Goal: Find specific page/section: Find specific page/section

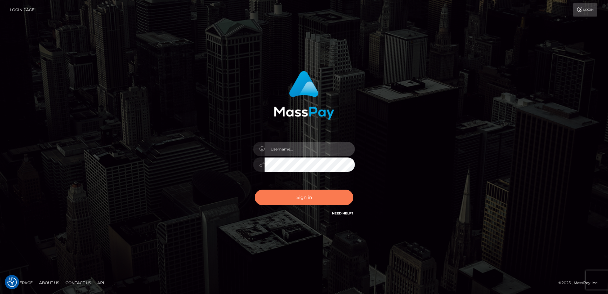
type input "Dan"
click at [317, 202] on button "Sign in" at bounding box center [304, 198] width 99 height 16
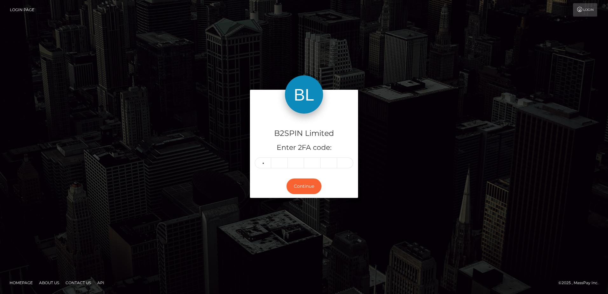
type input "5"
type input "6"
type input "1"
type input "0"
type input "4"
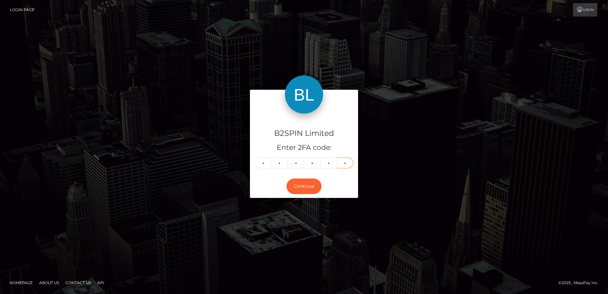
type input "1"
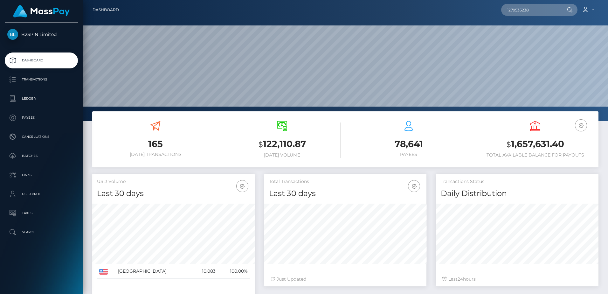
scroll to position [113, 162]
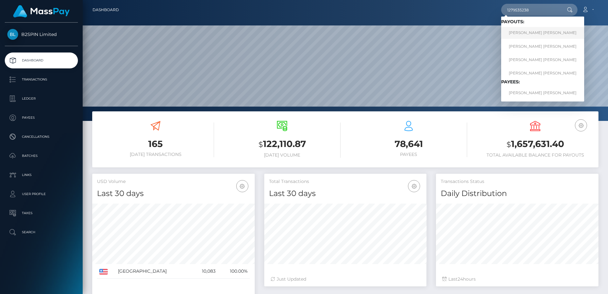
type input "1279535238"
click at [524, 28] on link "[PERSON_NAME] [PERSON_NAME]" at bounding box center [542, 33] width 83 height 12
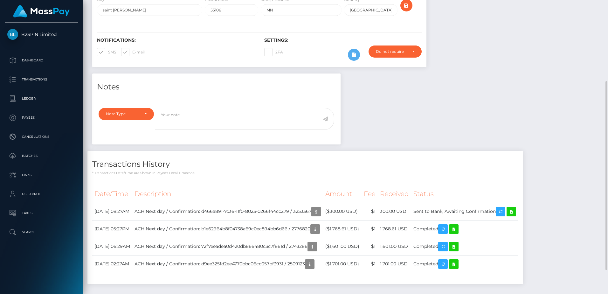
scroll to position [163, 0]
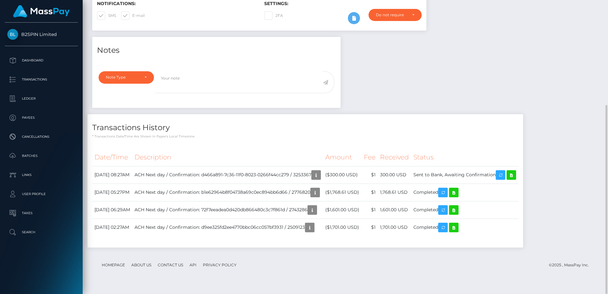
click at [433, 100] on div "Notes Note Type Compliance Clear Compliance General Note Type" at bounding box center [345, 145] width 516 height 217
click at [383, 109] on div "Notes Note Type Compliance Clear Compliance General Note Type" at bounding box center [345, 145] width 516 height 217
click at [318, 183] on td "ACH Next day / Confirmation: d466a891-7c36-11f0-8023-0266f44cc279 / 3253367" at bounding box center [227, 174] width 191 height 17
copy td "3253367"
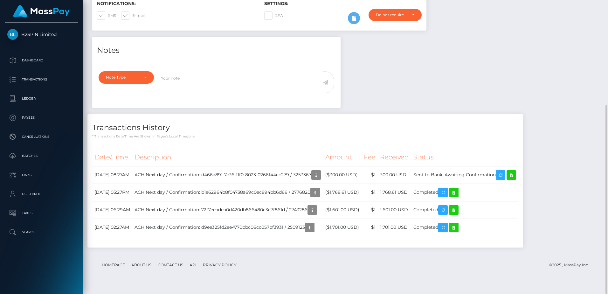
drag, startPoint x: 318, startPoint y: 183, endPoint x: 421, endPoint y: 120, distance: 120.9
click at [421, 120] on div "Notes Note Type Compliance Clear Compliance General Note Type" at bounding box center [345, 145] width 516 height 217
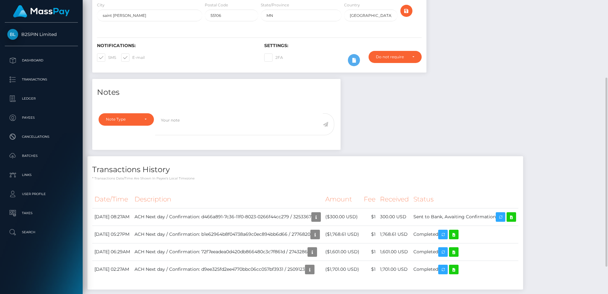
scroll to position [110, 0]
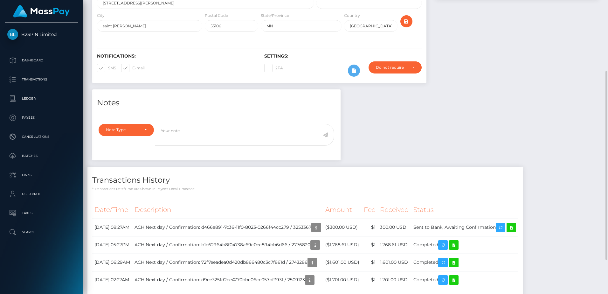
click at [432, 135] on div "Notes Note Type Compliance Clear Compliance General Note Type" at bounding box center [345, 197] width 516 height 217
click at [495, 150] on div "Notes Note Type Compliance Clear Compliance General Note Type" at bounding box center [345, 197] width 516 height 217
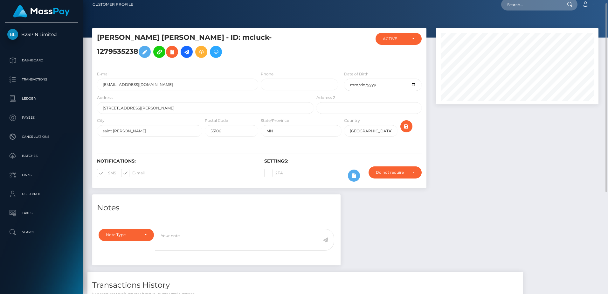
scroll to position [0, 0]
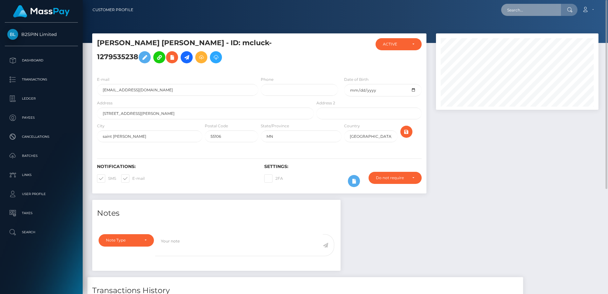
click at [517, 11] on input "text" at bounding box center [531, 10] width 60 height 12
paste input "3253367"
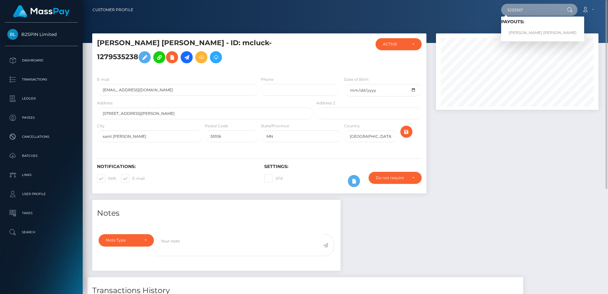
type input "3253367"
click at [518, 32] on link "ANDREW REKSMY CHHEM" at bounding box center [542, 33] width 83 height 12
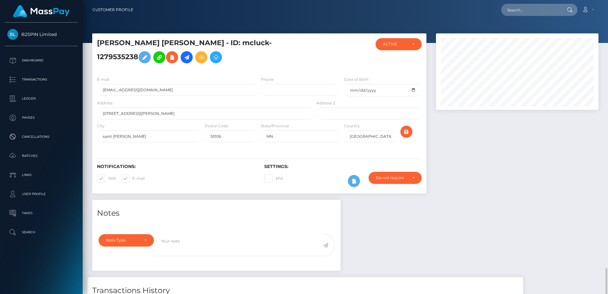
scroll to position [76, 162]
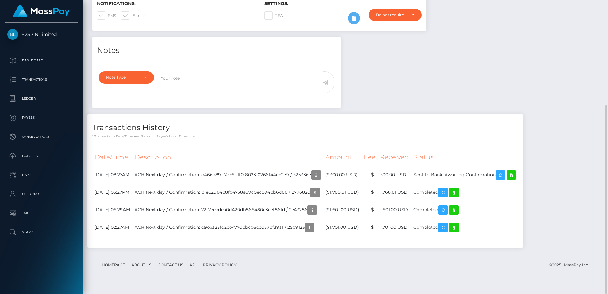
click at [447, 139] on p "* Transactions date/time are shown in payee's local timezone" at bounding box center [305, 136] width 426 height 5
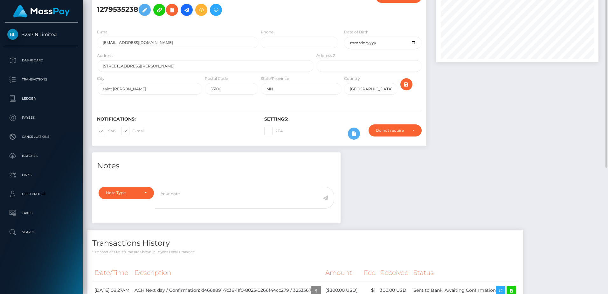
scroll to position [0, 0]
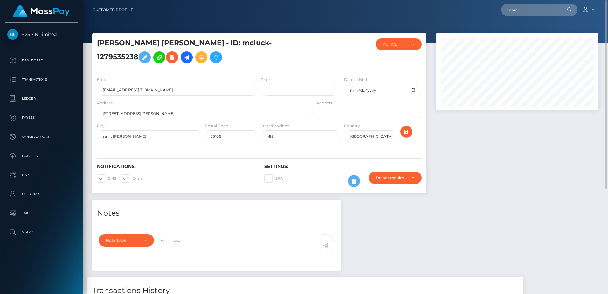
click at [265, 49] on h5 "[PERSON_NAME] [PERSON_NAME] - ID: mcluck-1279535238" at bounding box center [203, 52] width 213 height 28
copy h5 "1279535238"
click at [541, 11] on input "text" at bounding box center [531, 10] width 60 height 12
paste input "1279535238"
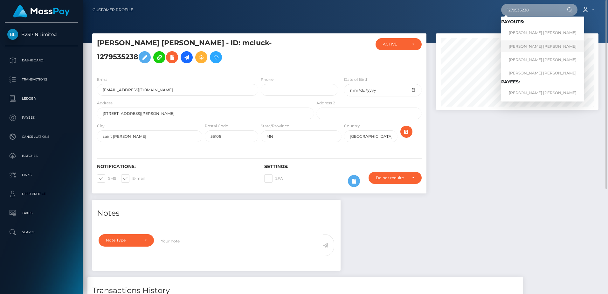
type input "1279535238"
click at [538, 43] on link "[PERSON_NAME] [PERSON_NAME]" at bounding box center [542, 46] width 83 height 12
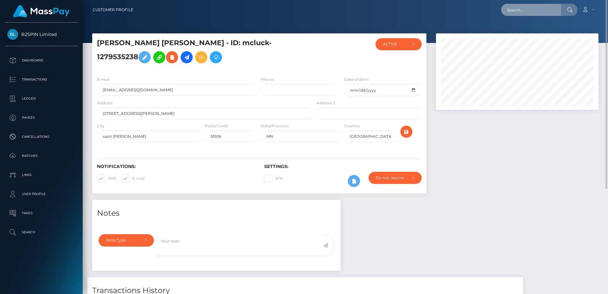
click at [522, 12] on input "text" at bounding box center [531, 10] width 60 height 12
paste input "1279535238"
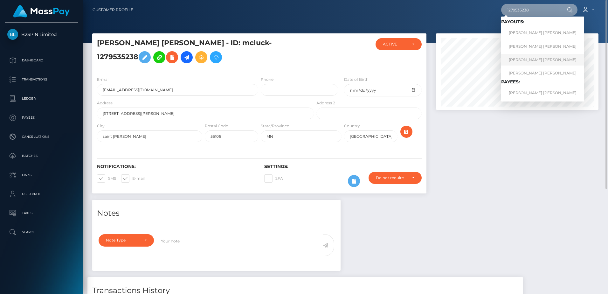
type input "1279535238"
click at [525, 55] on link "[PERSON_NAME] [PERSON_NAME]" at bounding box center [542, 60] width 83 height 12
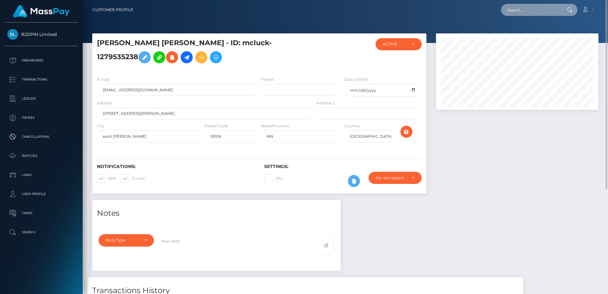
click at [521, 4] on input "text" at bounding box center [531, 10] width 60 height 12
paste input "1279535238"
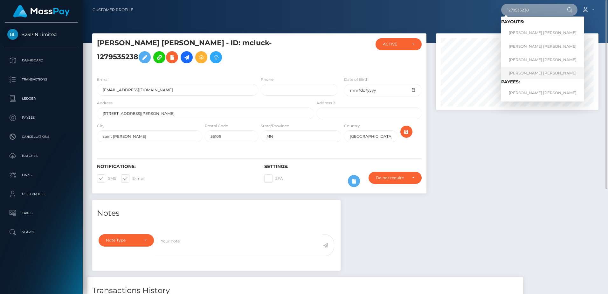
type input "1279535238"
click at [522, 71] on link "[PERSON_NAME] [PERSON_NAME]" at bounding box center [542, 73] width 83 height 12
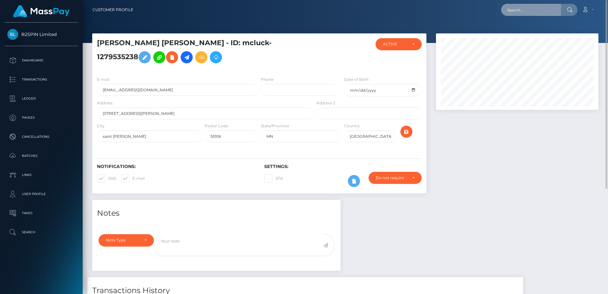
click at [522, 10] on input "text" at bounding box center [531, 10] width 60 height 12
paste input "1279535238"
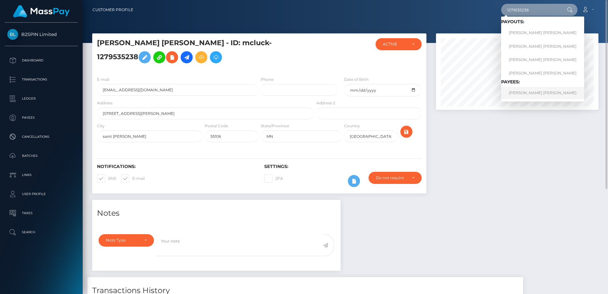
type input "1279535238"
click at [529, 91] on link "ANDREW REKSMY CHHEM" at bounding box center [542, 93] width 83 height 12
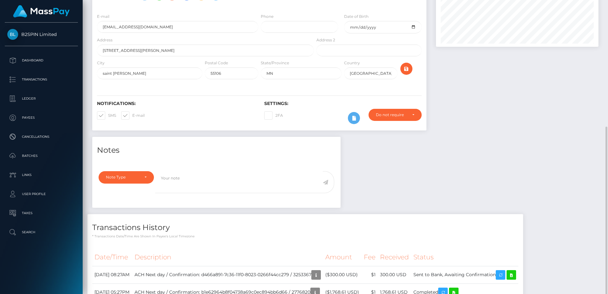
scroll to position [126, 0]
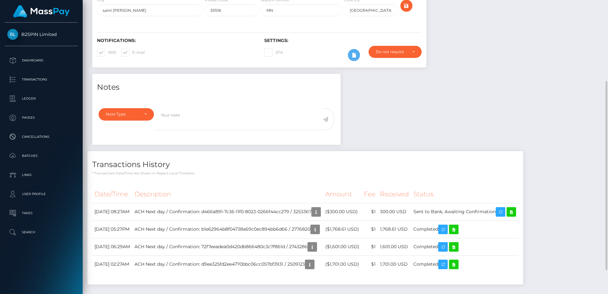
drag, startPoint x: 436, startPoint y: 149, endPoint x: 432, endPoint y: 153, distance: 5.2
click at [436, 149] on div "Notes Note Type Compliance Clear Compliance General Note Type" at bounding box center [345, 182] width 516 height 217
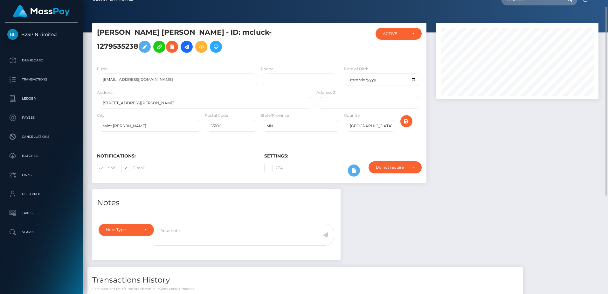
scroll to position [0, 0]
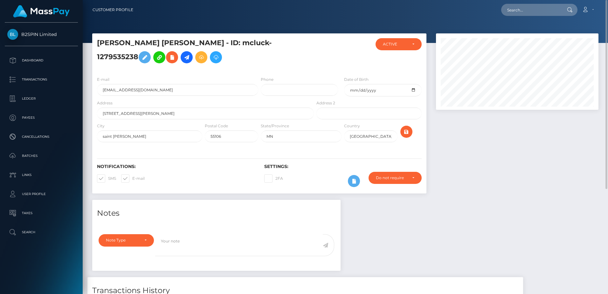
click at [522, 19] on nav "Customer Profile Loading... Loading... Account" at bounding box center [345, 10] width 525 height 20
click at [522, 10] on input "text" at bounding box center [531, 10] width 60 height 12
paste input "3305321"
click at [527, 13] on input "3305321" at bounding box center [531, 10] width 60 height 12
paste input "2019259883"
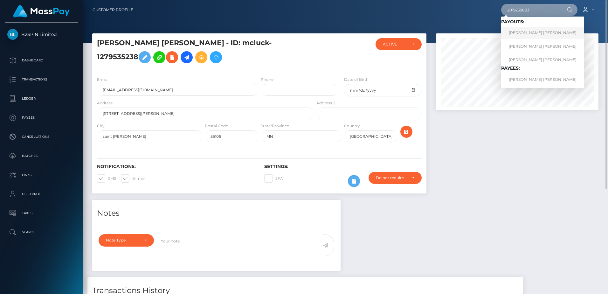
type input "2019259883"
click at [529, 33] on link "[PERSON_NAME] [PERSON_NAME]" at bounding box center [542, 33] width 83 height 12
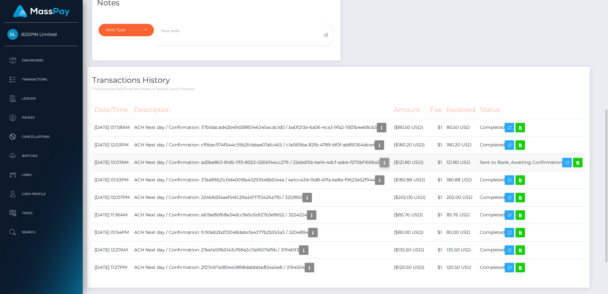
scroll to position [76, 162]
click at [380, 167] on button "button" at bounding box center [385, 163] width 10 height 10
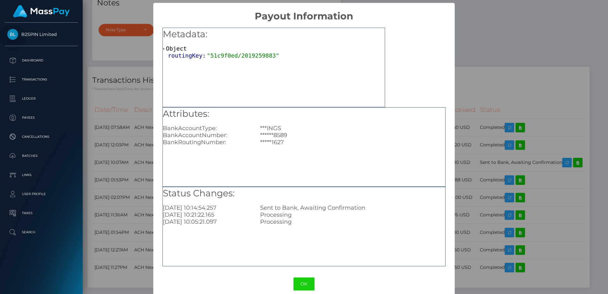
click at [471, 87] on div "× Payout Information Metadata: Object routingKey: "51c9f0ed/2019259883" Attribu…" at bounding box center [304, 147] width 608 height 294
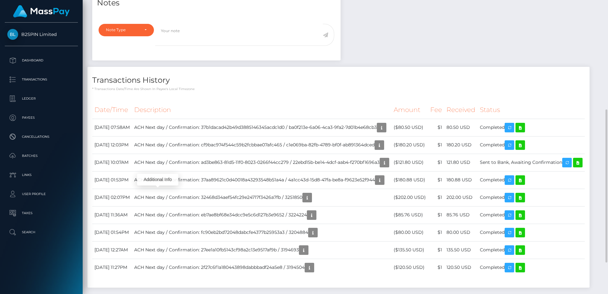
click at [420, 86] on h4 "Transactions History" at bounding box center [338, 80] width 493 height 11
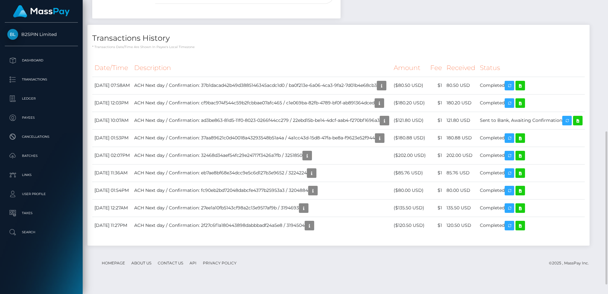
scroll to position [263, 0]
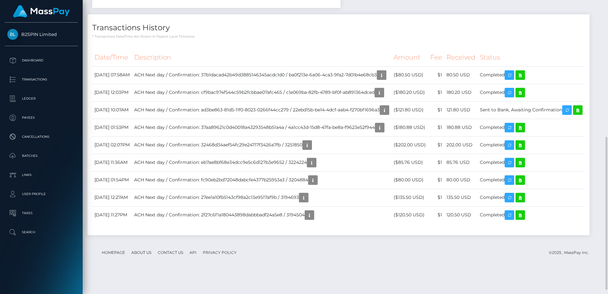
click at [236, 33] on h4 "Transactions History" at bounding box center [338, 27] width 493 height 11
